Goal: Information Seeking & Learning: Learn about a topic

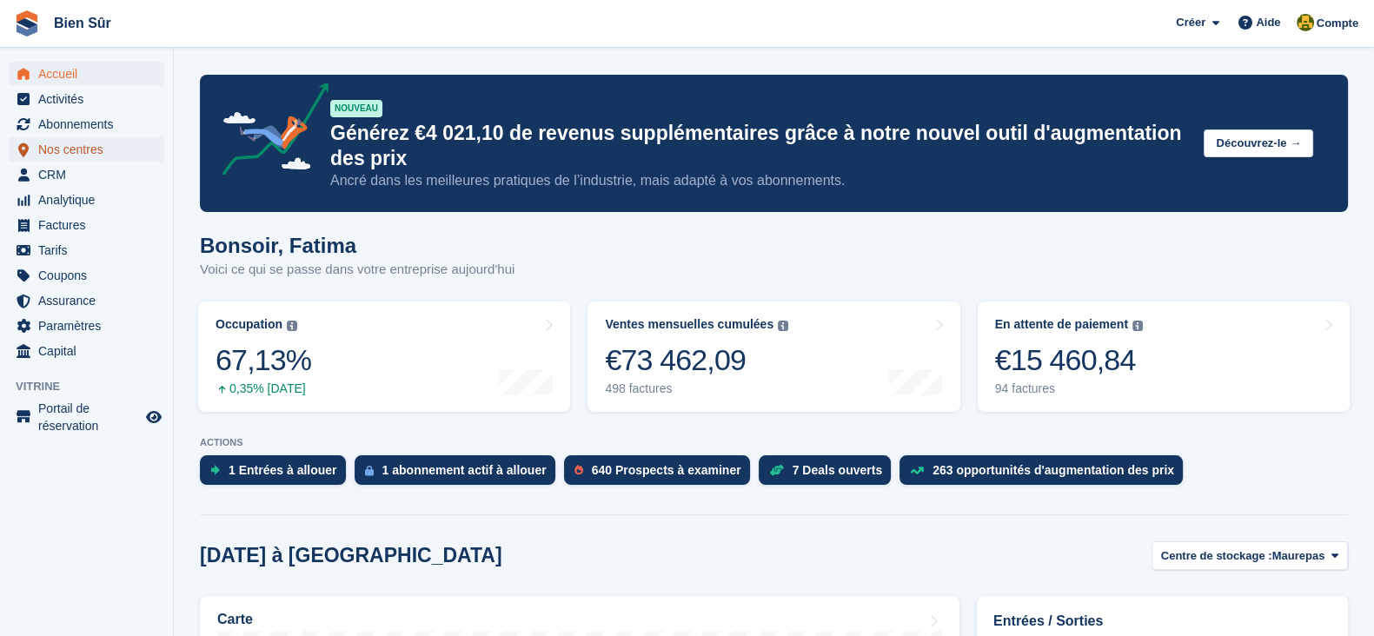
click at [79, 143] on span "Nos centres" at bounding box center [90, 149] width 104 height 24
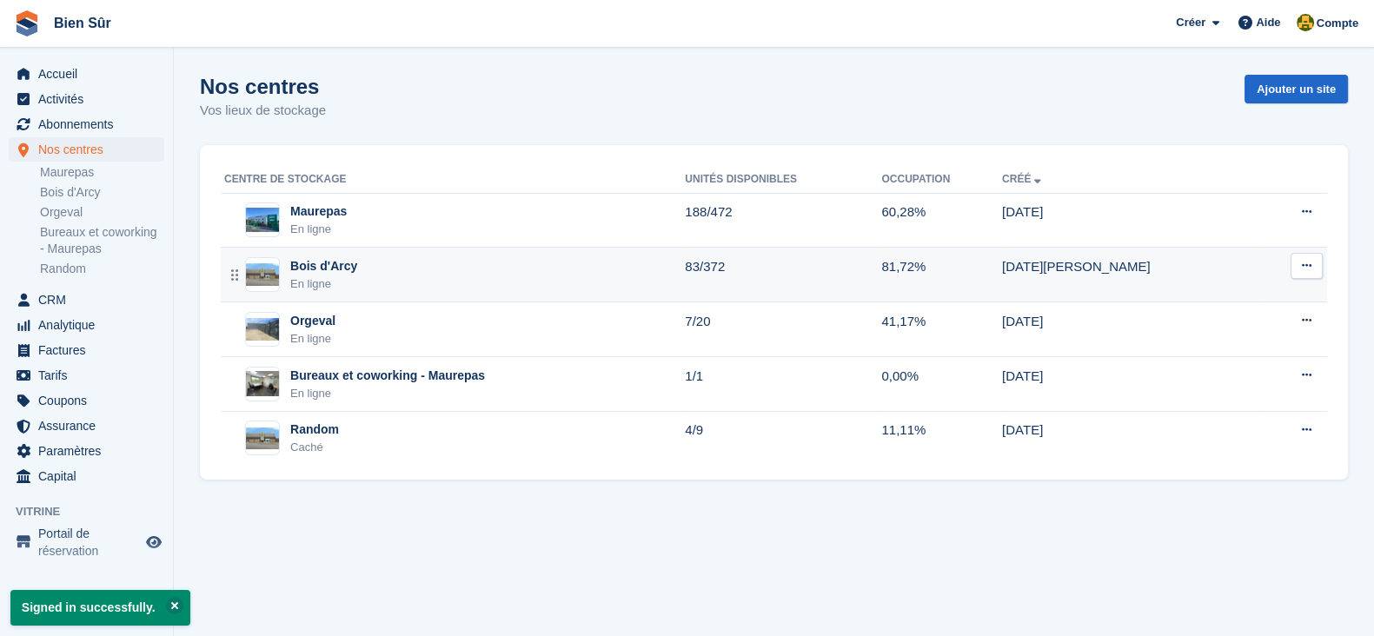
click at [539, 261] on div "Bois d'Arcy En ligne" at bounding box center [454, 275] width 461 height 36
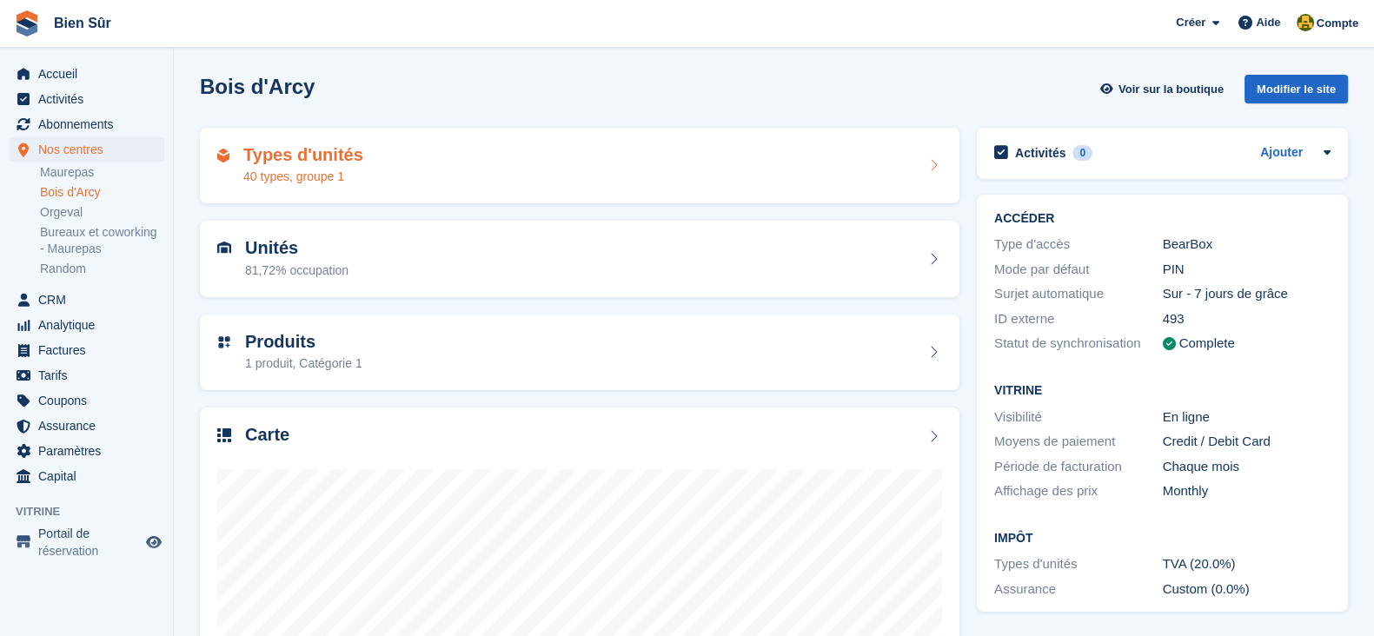
click at [324, 150] on h2 "Types d'unités" at bounding box center [303, 155] width 120 height 20
click at [297, 163] on h2 "Types d'unités" at bounding box center [303, 155] width 120 height 20
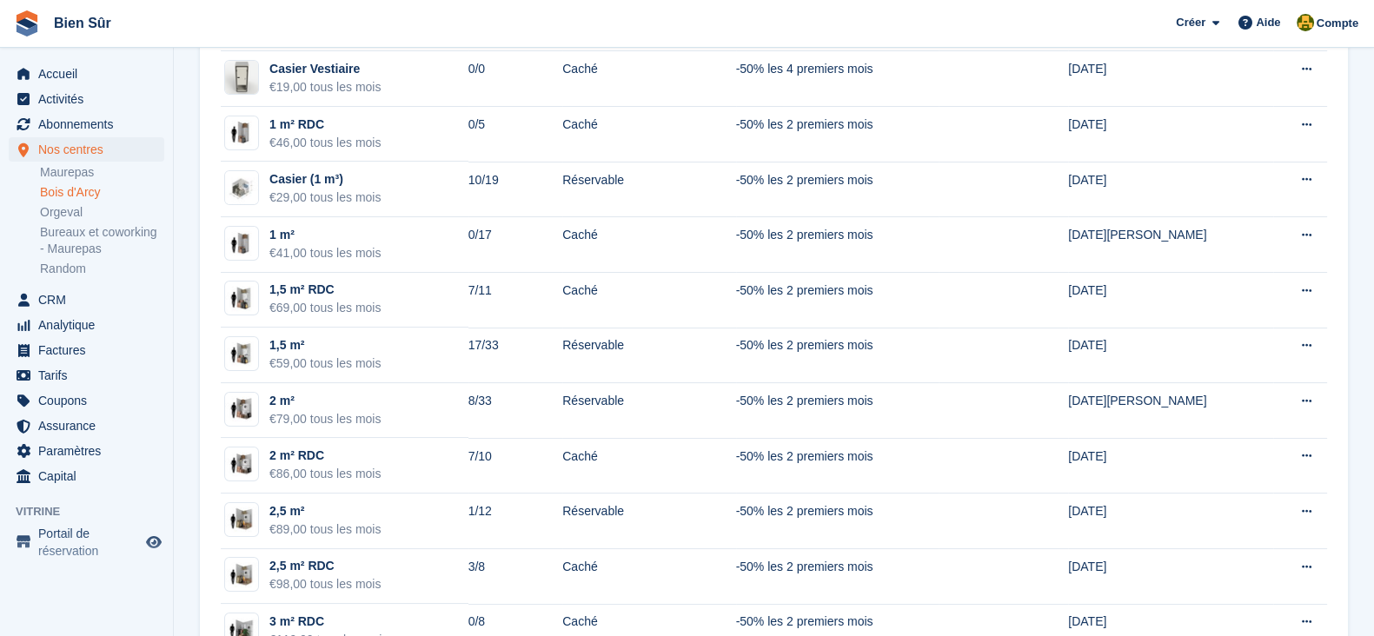
scroll to position [108, 0]
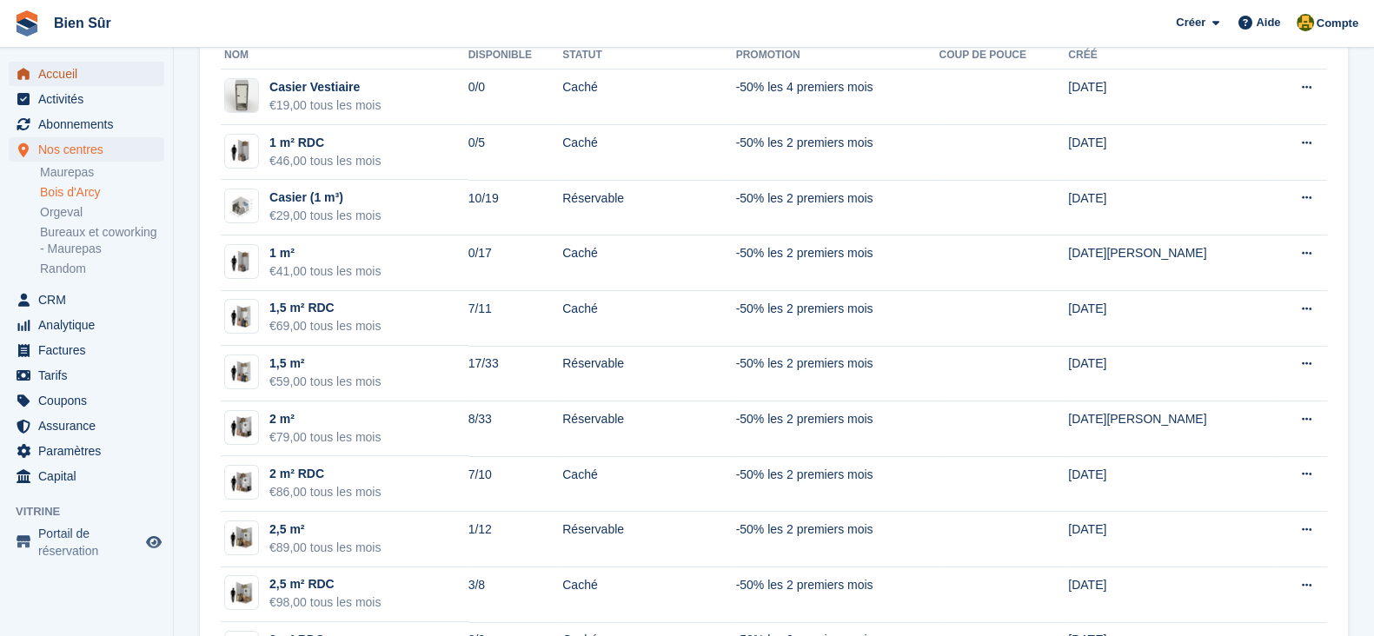
click at [32, 74] on span "menu" at bounding box center [23, 73] width 21 height 21
